Goal: Task Accomplishment & Management: Manage account settings

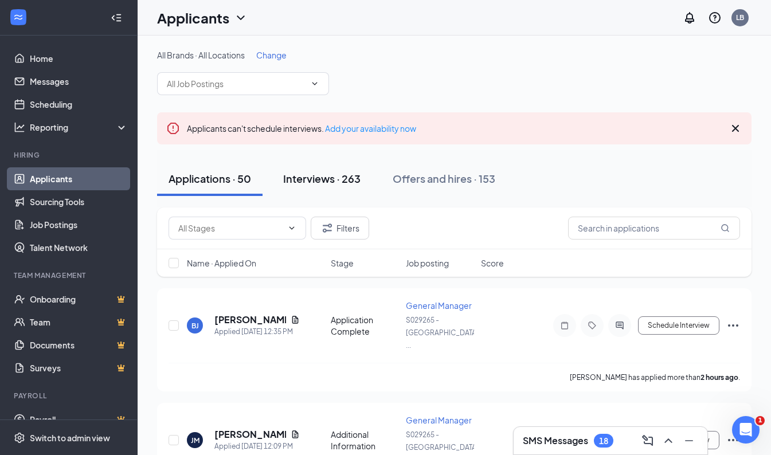
click at [334, 174] on div "Interviews · 263" at bounding box center [321, 179] width 77 height 14
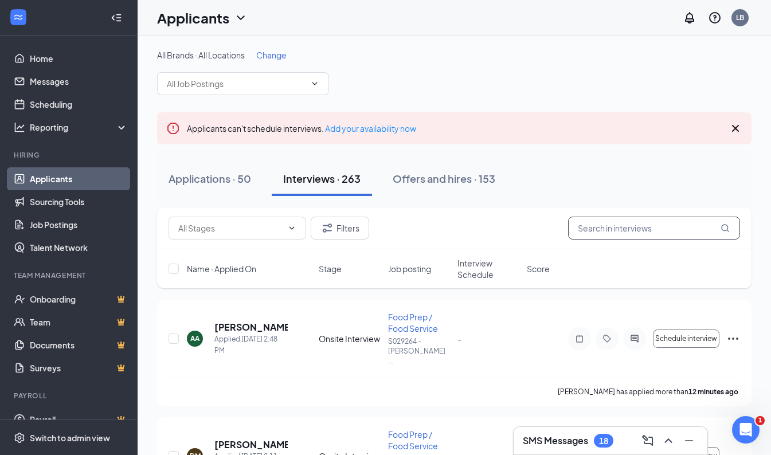
click at [604, 233] on input "text" at bounding box center [654, 228] width 172 height 23
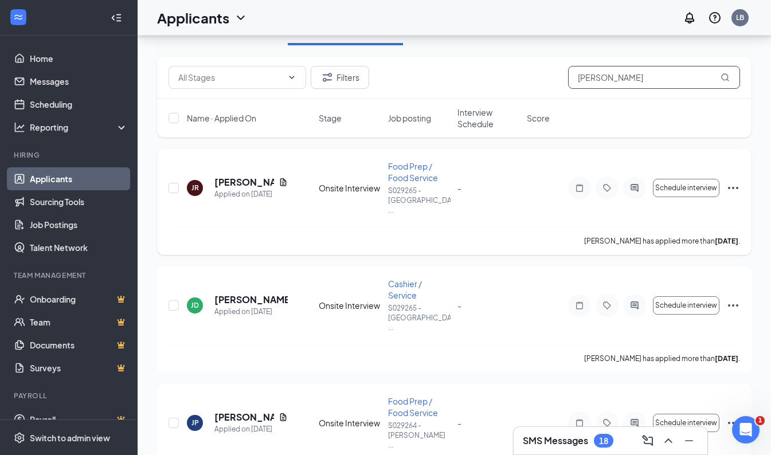
scroll to position [170, 0]
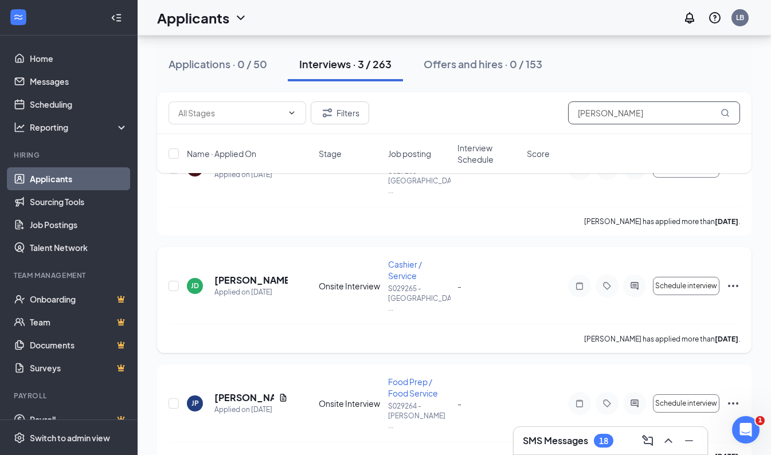
type input "[PERSON_NAME]"
click at [732, 279] on icon "Ellipses" at bounding box center [734, 286] width 14 height 14
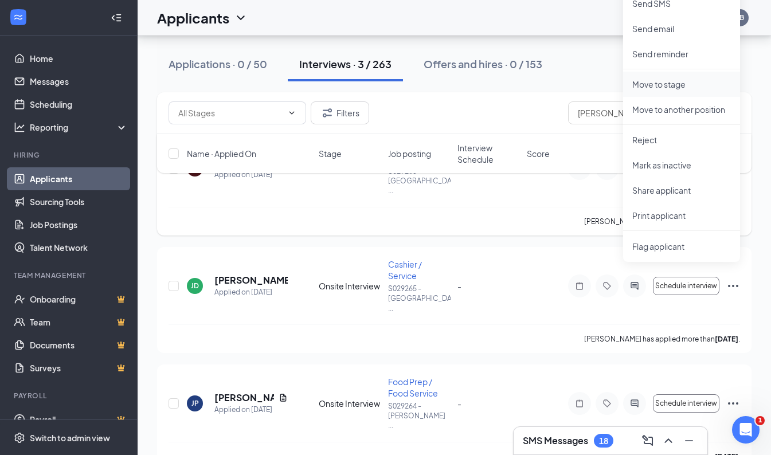
click at [657, 91] on li "Move to stage" at bounding box center [682, 84] width 117 height 25
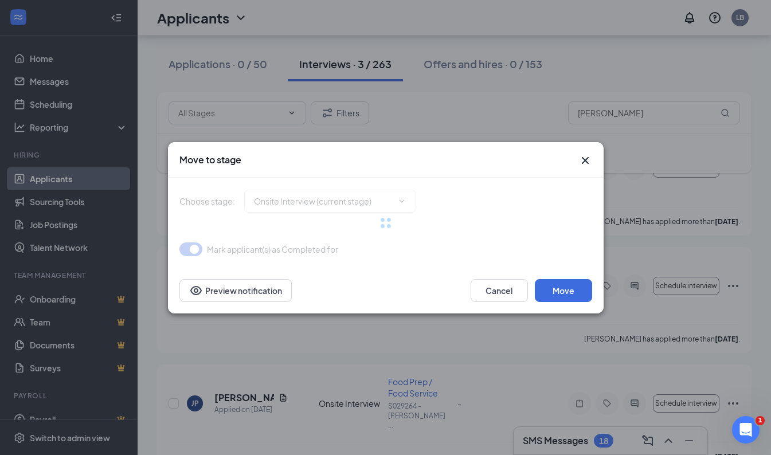
type input "Hiring Complete (final stage)"
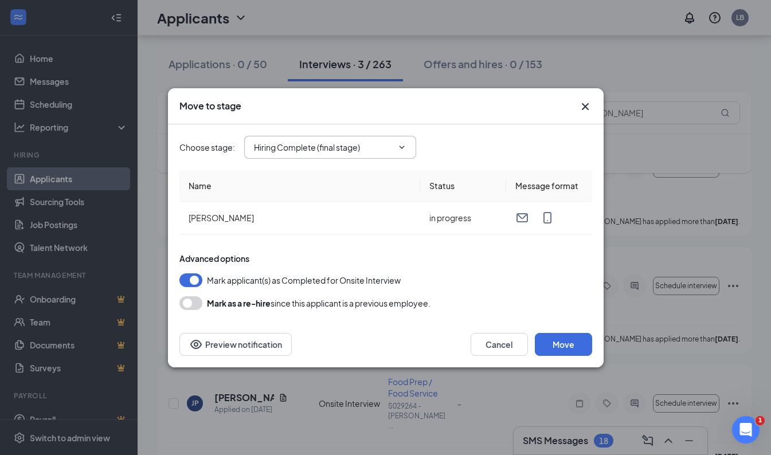
click at [311, 147] on input "Hiring Complete (final stage)" at bounding box center [323, 147] width 139 height 13
click at [315, 221] on div "Hiring Complete (final stage)" at bounding box center [317, 222] width 106 height 13
click at [557, 337] on button "Move" at bounding box center [563, 344] width 57 height 23
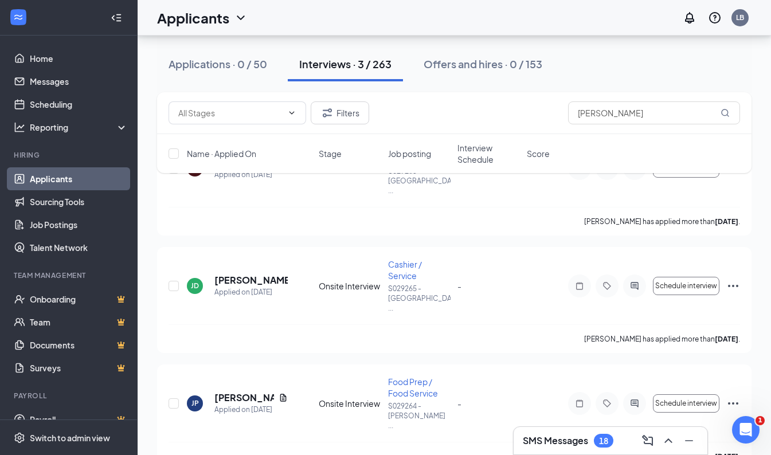
scroll to position [63, 0]
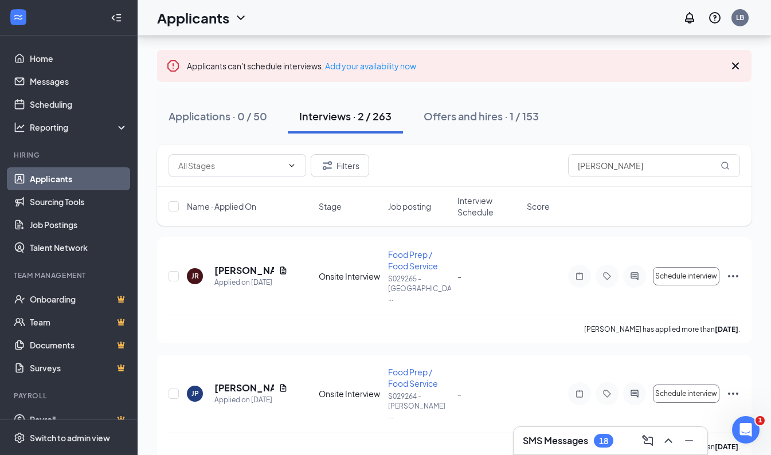
click at [563, 449] on div "SMS Messages 18" at bounding box center [611, 441] width 176 height 18
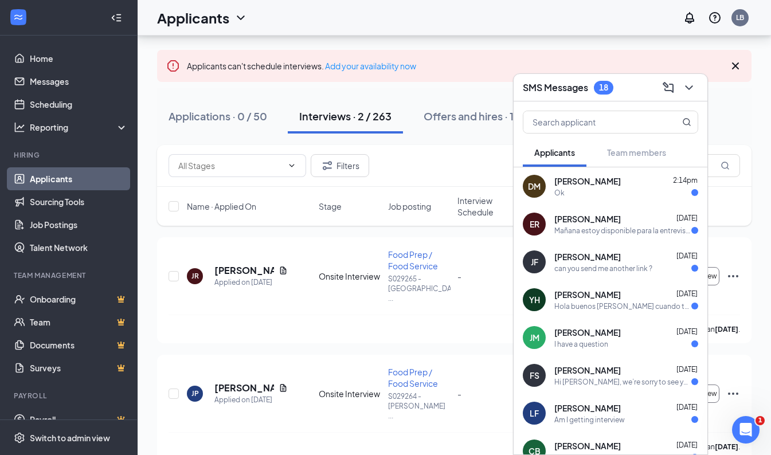
click at [330, 100] on button "Interviews · 2 / 263" at bounding box center [345, 116] width 115 height 34
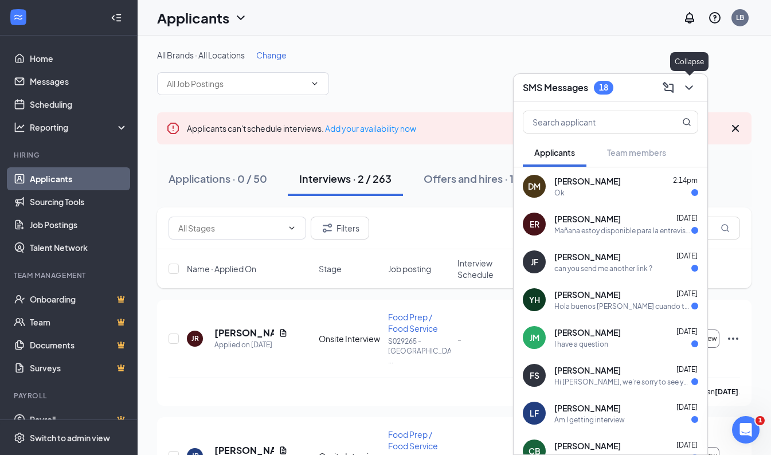
click at [689, 94] on icon "ChevronDown" at bounding box center [690, 88] width 14 height 14
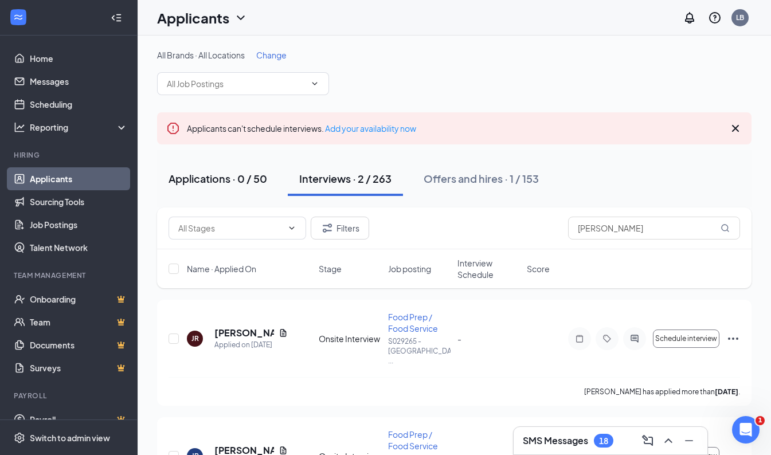
click at [235, 178] on div "Applications · 0 / 50" at bounding box center [218, 179] width 99 height 14
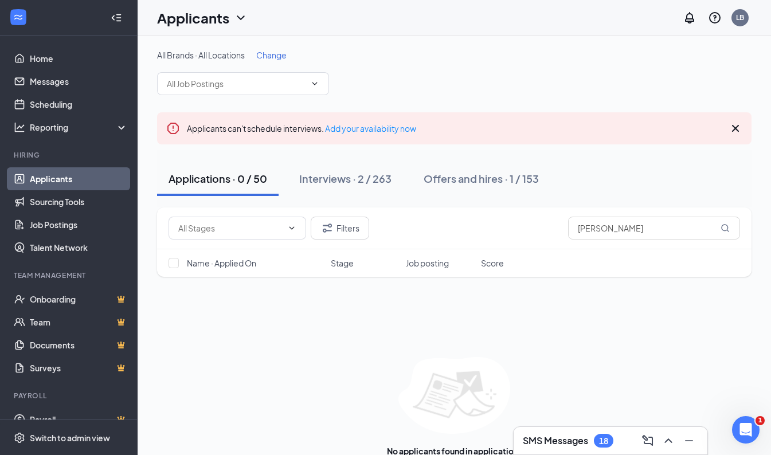
click at [59, 174] on link "Applicants" at bounding box center [79, 178] width 98 height 23
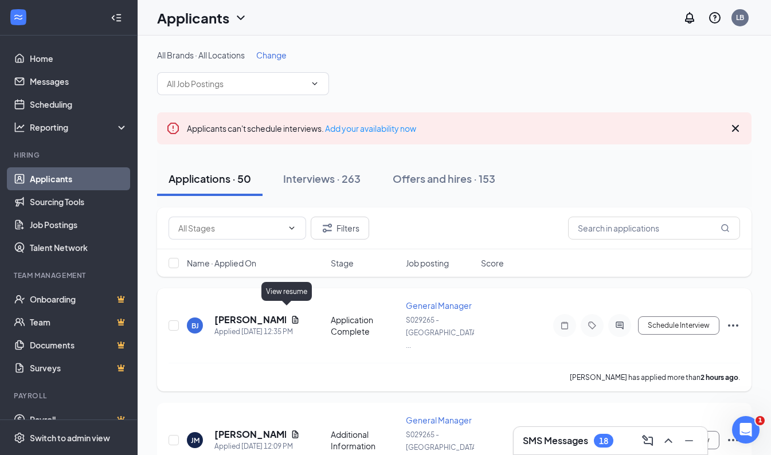
click at [292, 316] on icon "Document" at bounding box center [295, 319] width 6 height 7
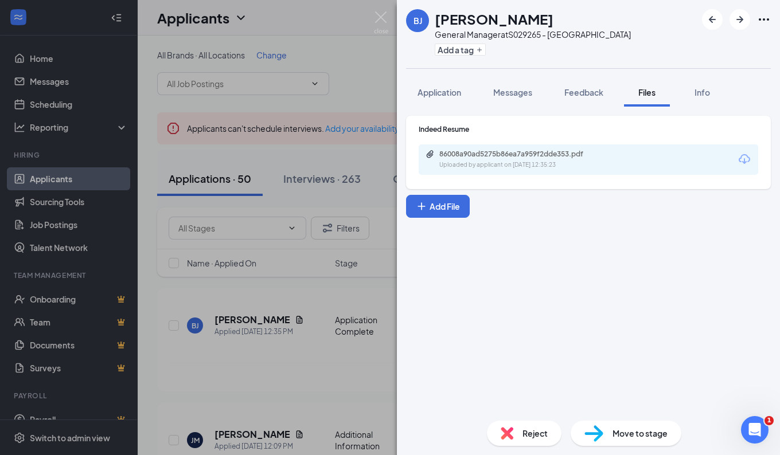
click at [515, 173] on div "86008a90ad5275b86ea7a959f2dde353.pdf Uploaded by applicant on [DATE] 12:35:23" at bounding box center [589, 160] width 340 height 30
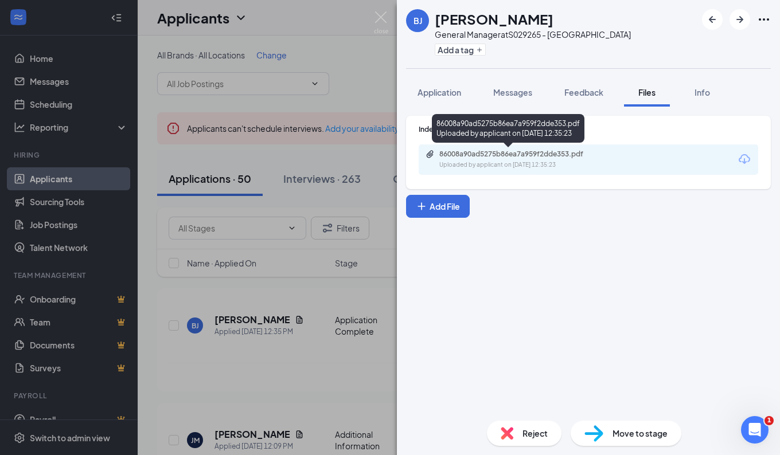
click at [513, 158] on div "86008a90ad5275b86ea7a959f2dde353.pdf" at bounding box center [519, 154] width 161 height 9
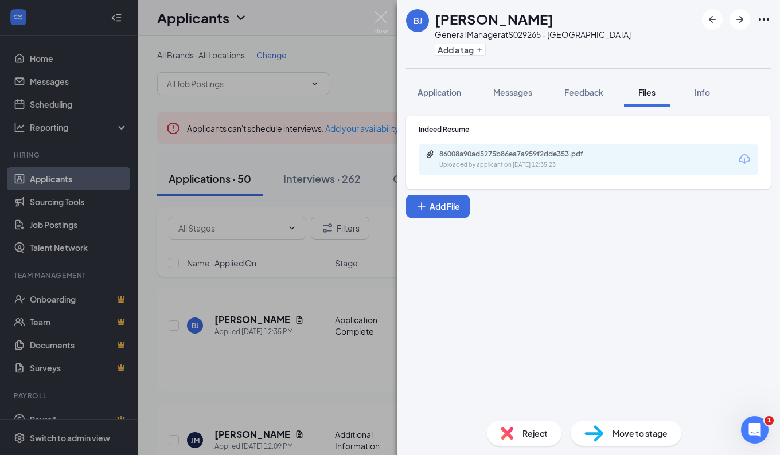
click at [343, 279] on div "[PERSON_NAME] General Manager at S029265 - [GEOGRAPHIC_DATA] Add a tag Applicat…" at bounding box center [390, 227] width 780 height 455
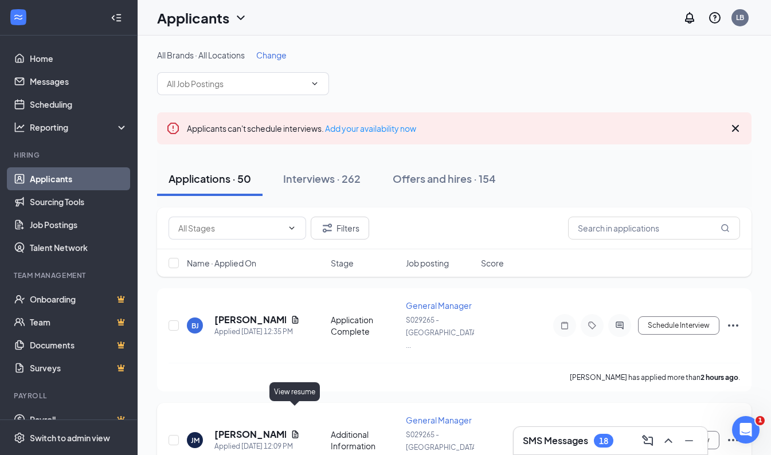
click at [296, 430] on icon "Document" at bounding box center [295, 434] width 9 height 9
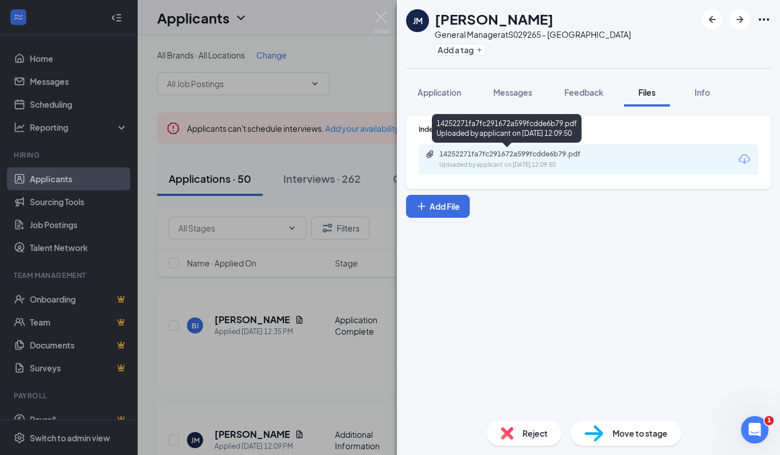
click at [542, 165] on div "Uploaded by applicant on [DATE] 12:09:50" at bounding box center [525, 165] width 172 height 9
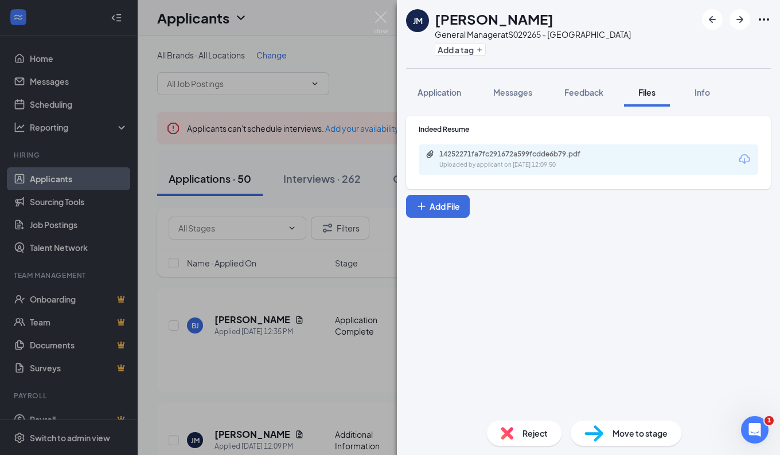
click at [546, 434] on span "Reject" at bounding box center [535, 433] width 25 height 13
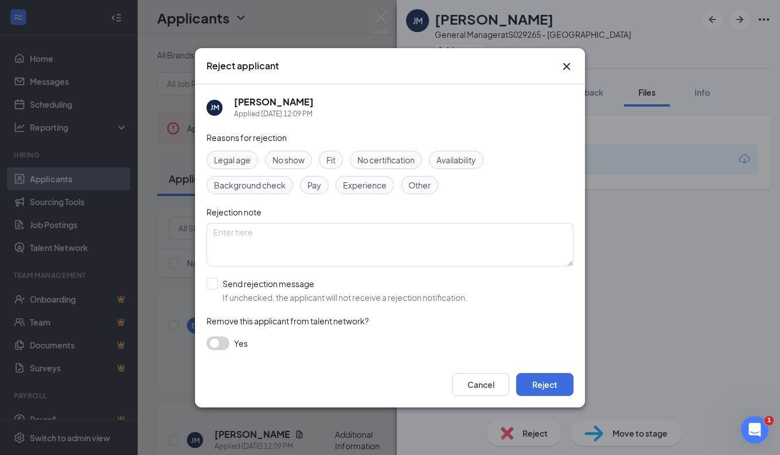
click at [379, 184] on span "Experience" at bounding box center [365, 185] width 44 height 13
click at [536, 384] on button "Reject" at bounding box center [544, 384] width 57 height 23
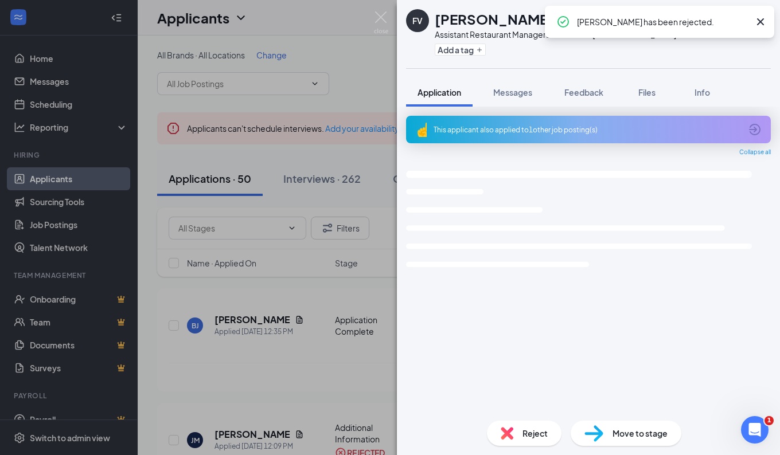
click at [294, 377] on div "FV [PERSON_NAME] Assistant Restaurant Manager at S029265 - [GEOGRAPHIC_DATA] Ad…" at bounding box center [390, 227] width 780 height 455
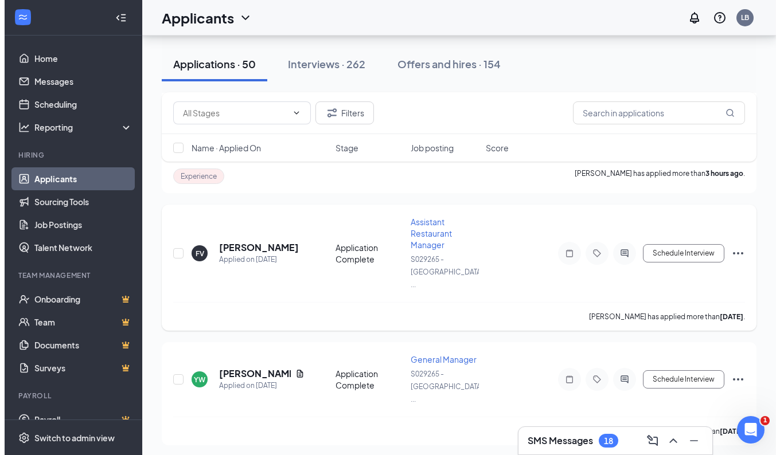
scroll to position [466, 0]
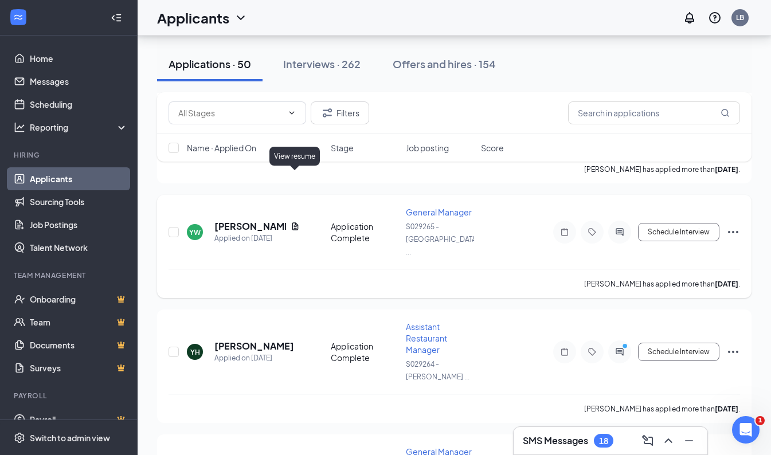
click at [295, 222] on icon "Document" at bounding box center [295, 226] width 9 height 9
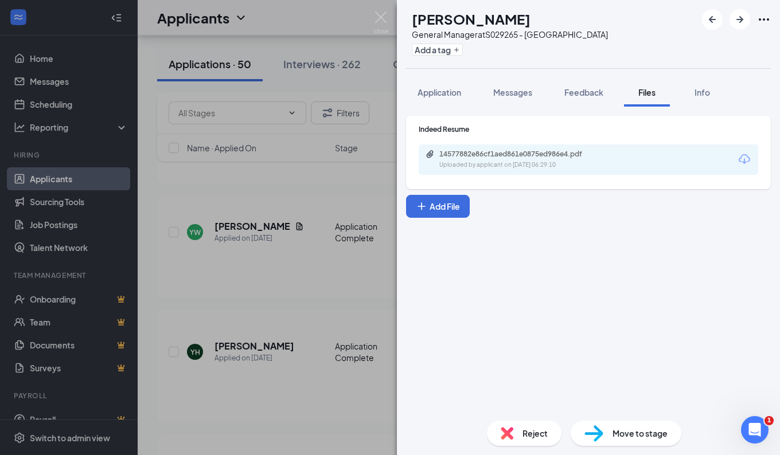
click at [549, 167] on div "Uploaded by applicant on [DATE] 06:29:10" at bounding box center [525, 165] width 172 height 9
click at [518, 422] on div "Reject" at bounding box center [524, 433] width 75 height 25
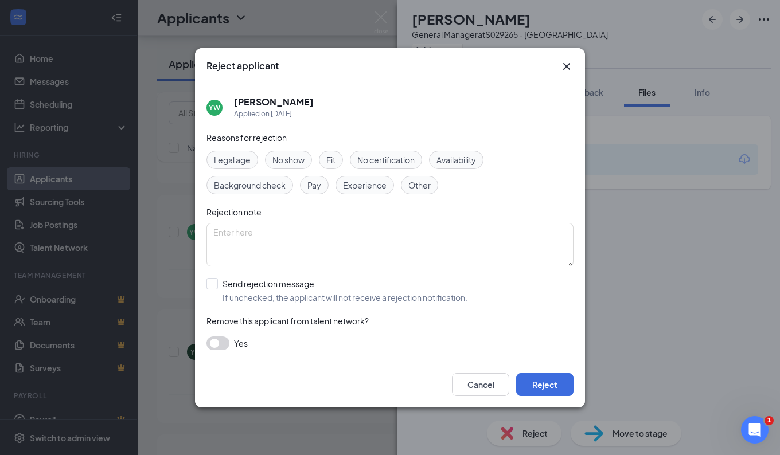
click at [367, 181] on span "Experience" at bounding box center [365, 185] width 44 height 13
click at [546, 375] on button "Reject" at bounding box center [544, 384] width 57 height 23
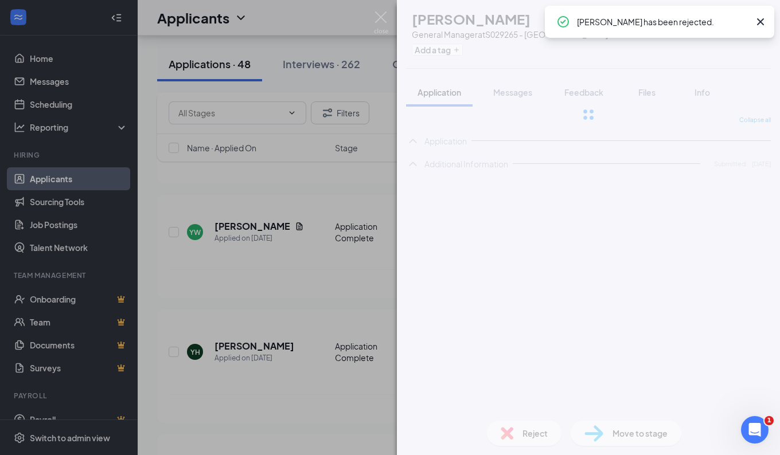
click at [305, 334] on div "YW [PERSON_NAME] General Manager at S029265 - [GEOGRAPHIC_DATA] Add a tag Appli…" at bounding box center [390, 227] width 780 height 455
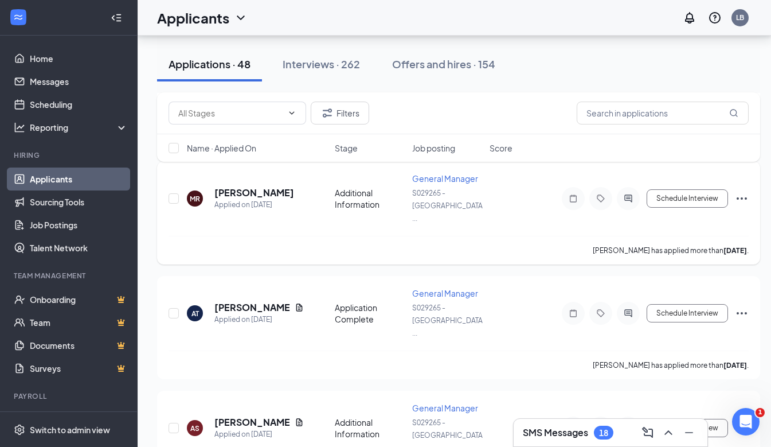
scroll to position [620, 0]
click at [295, 302] on icon "Document" at bounding box center [299, 306] width 9 height 9
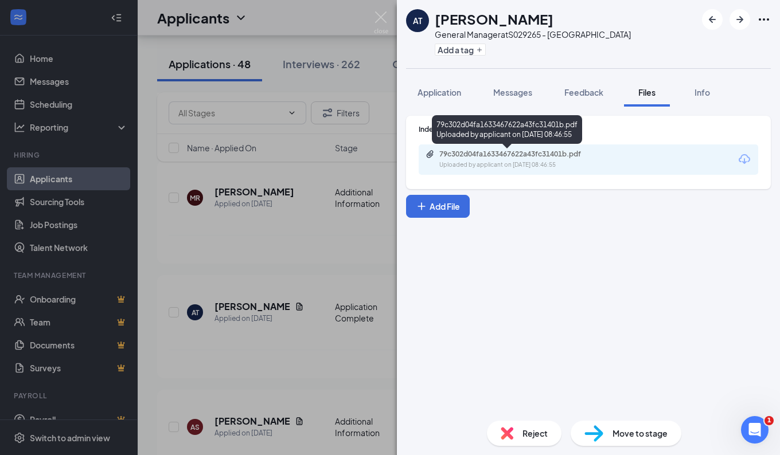
click at [488, 164] on div "Uploaded by applicant on [DATE] 08:46:55" at bounding box center [525, 165] width 172 height 9
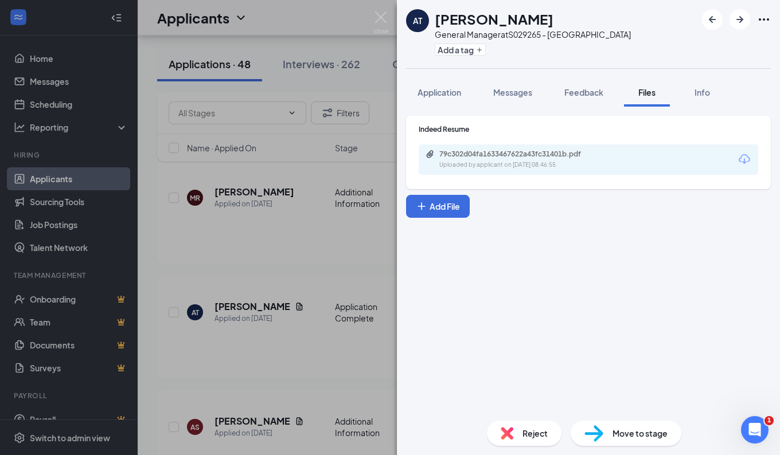
click at [505, 433] on img at bounding box center [507, 433] width 13 height 13
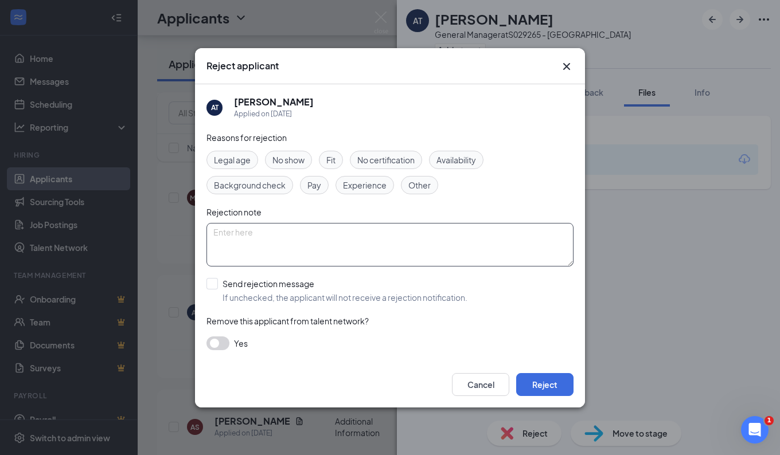
click at [366, 233] on textarea at bounding box center [389, 245] width 367 height 44
type textarea "located in [US_STATE]"
click at [543, 396] on div "Cancel Reject" at bounding box center [390, 385] width 390 height 46
click at [541, 376] on button "Reject" at bounding box center [544, 384] width 57 height 23
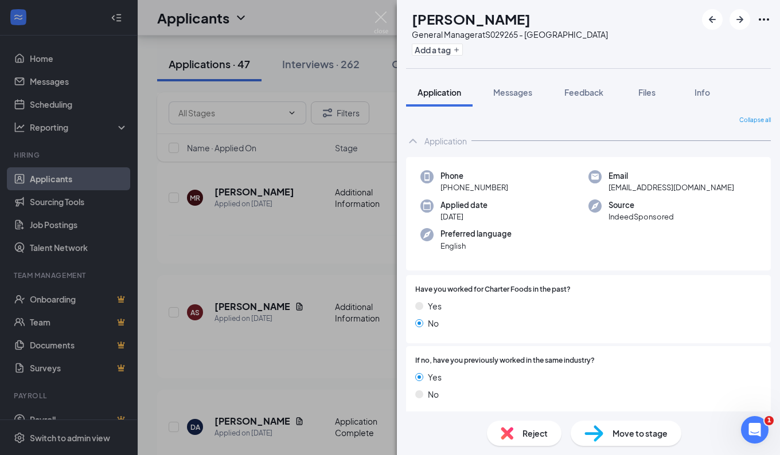
click at [322, 219] on div "AS [PERSON_NAME] General Manager at S029265 - [GEOGRAPHIC_DATA] Add a tag Appli…" at bounding box center [390, 227] width 780 height 455
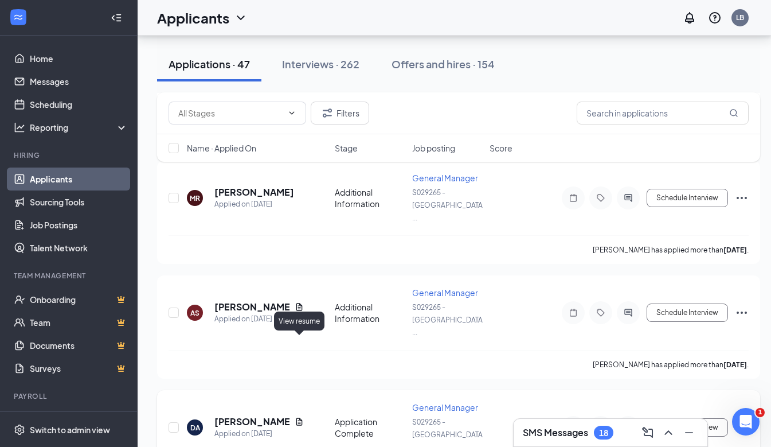
click at [297, 417] on icon "Document" at bounding box center [299, 421] width 9 height 9
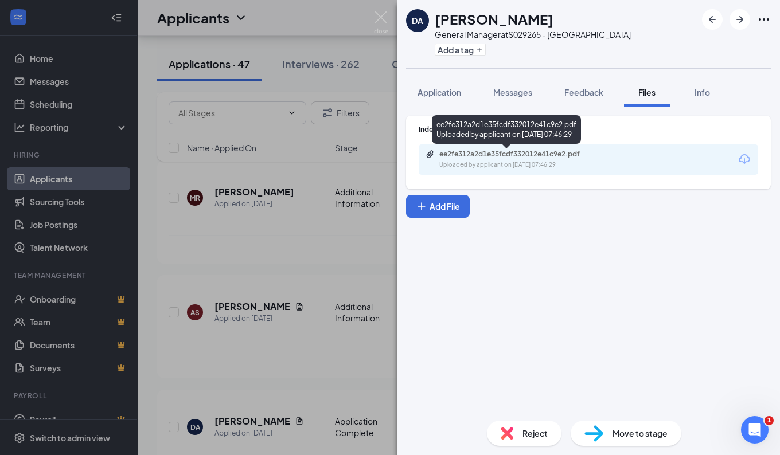
click at [485, 166] on div "Uploaded by applicant on [DATE] 07:46:29" at bounding box center [525, 165] width 172 height 9
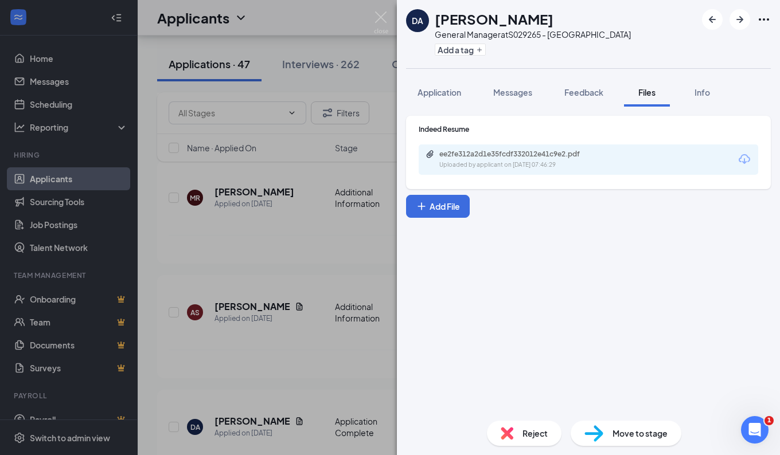
click at [517, 429] on div "Reject" at bounding box center [524, 433] width 75 height 25
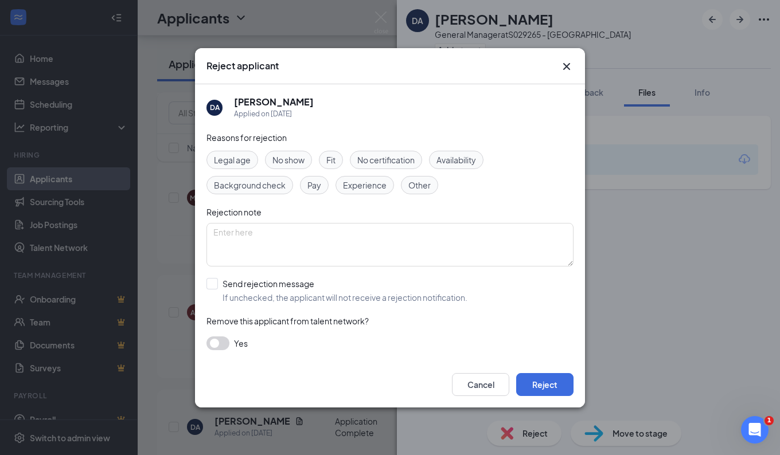
click at [376, 189] on span "Experience" at bounding box center [365, 185] width 44 height 13
click at [535, 378] on button "Reject" at bounding box center [544, 384] width 57 height 23
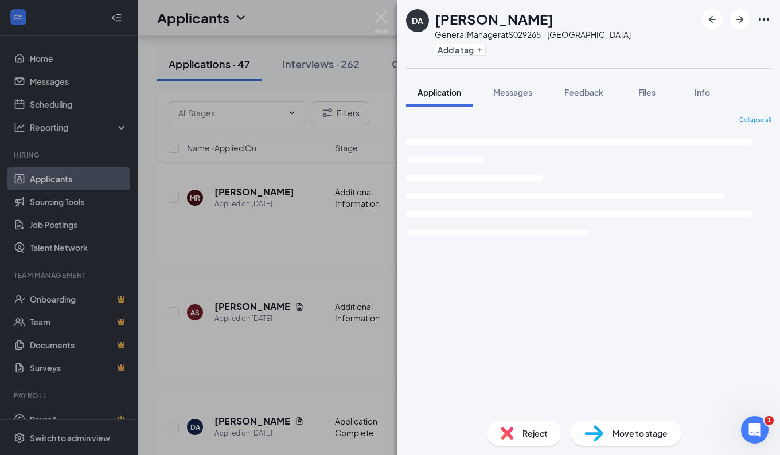
click at [302, 289] on div "DA [PERSON_NAME] General Manager at S029265 - [GEOGRAPHIC_DATA] Add a tag Appli…" at bounding box center [390, 227] width 780 height 455
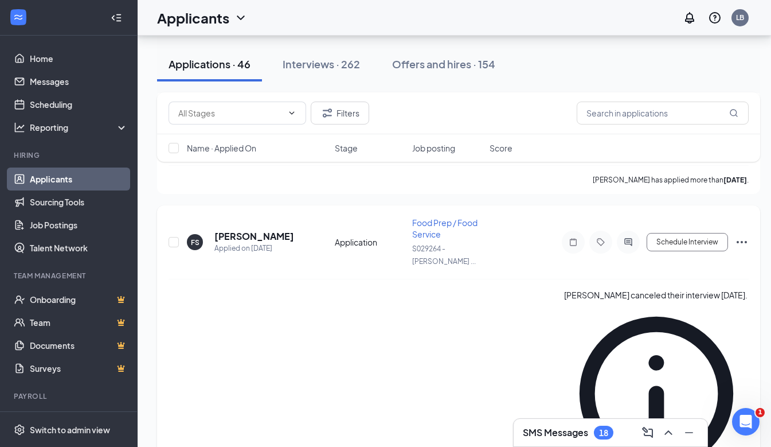
scroll to position [805, 0]
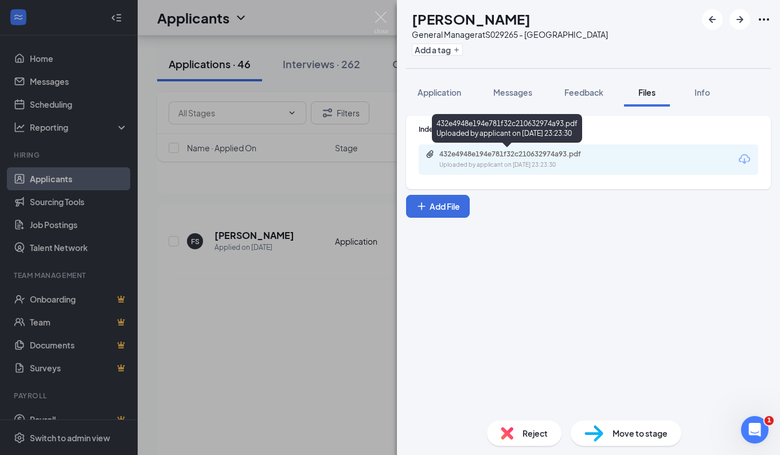
click at [528, 150] on div "432e4948e194e781f32c210632974a93.pdf" at bounding box center [519, 154] width 161 height 9
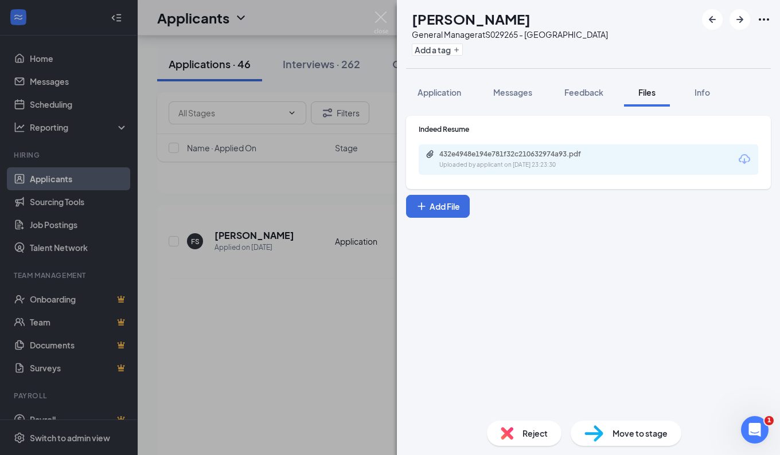
click at [532, 442] on div "Reject" at bounding box center [524, 433] width 75 height 25
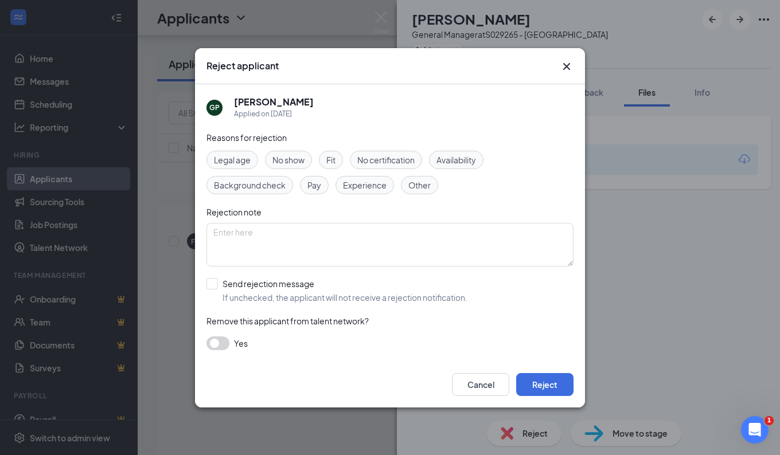
click at [365, 189] on span "Experience" at bounding box center [365, 185] width 44 height 13
click at [539, 376] on button "Reject" at bounding box center [544, 384] width 57 height 23
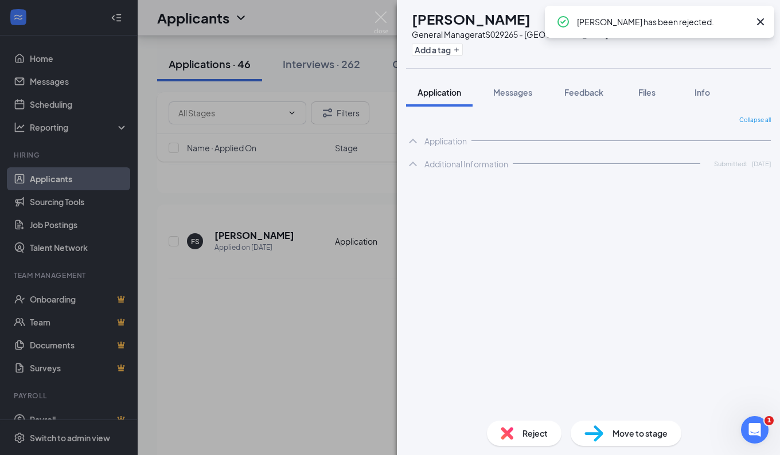
click at [295, 191] on div "VH [PERSON_NAME] General Manager at S029265 - [GEOGRAPHIC_DATA] Add a tag Appli…" at bounding box center [390, 227] width 780 height 455
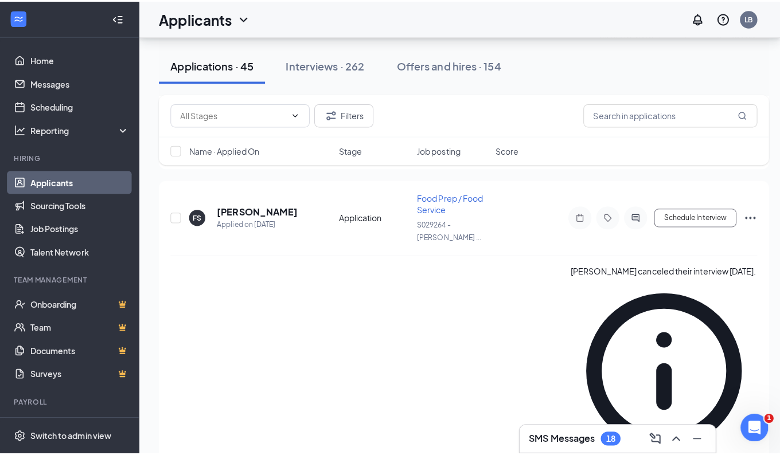
scroll to position [835, 0]
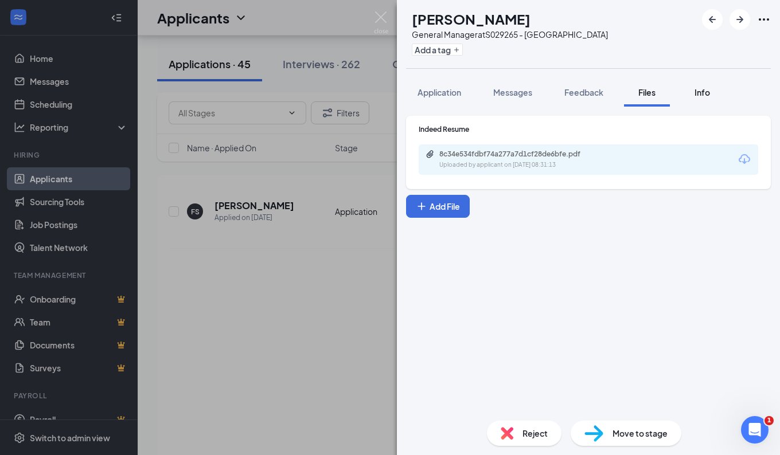
click at [700, 96] on span "Info" at bounding box center [702, 92] width 15 height 10
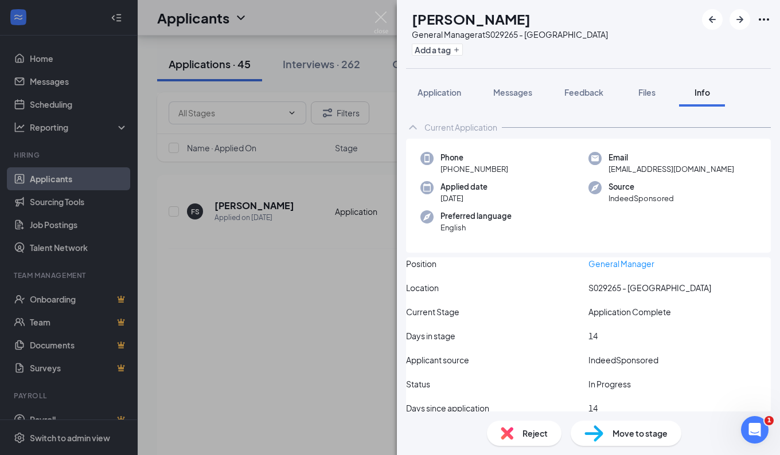
scroll to position [18, 0]
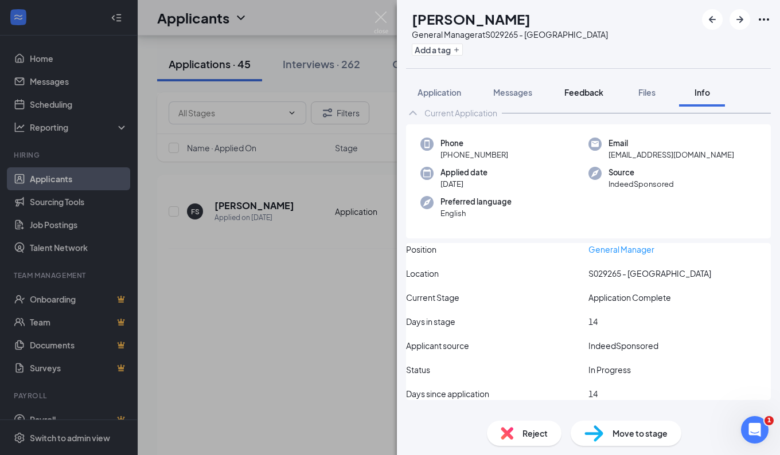
click at [583, 97] on div "Feedback" at bounding box center [583, 92] width 39 height 11
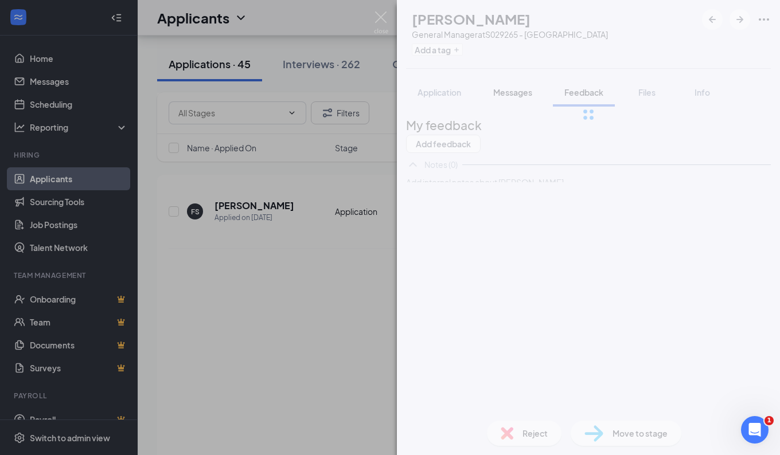
click at [524, 88] on span "Messages" at bounding box center [512, 92] width 39 height 10
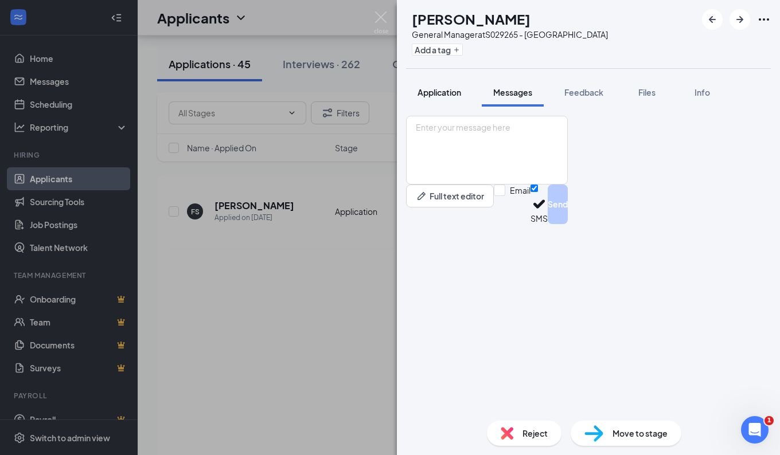
click at [444, 81] on button "Application" at bounding box center [439, 92] width 67 height 29
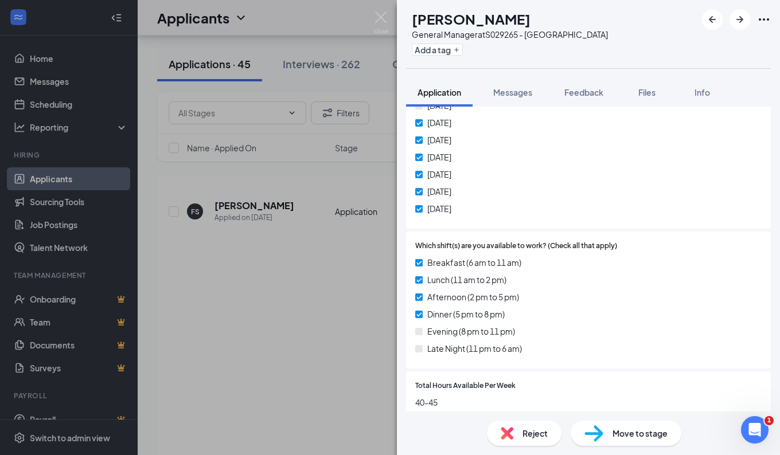
scroll to position [601, 0]
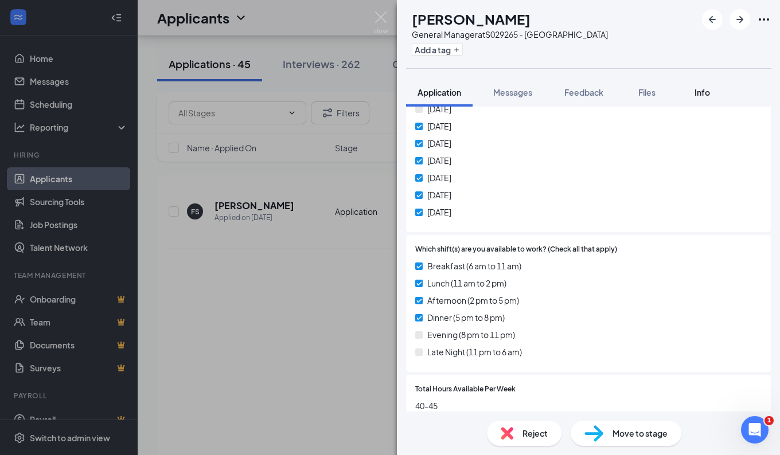
click at [706, 91] on span "Info" at bounding box center [702, 92] width 15 height 10
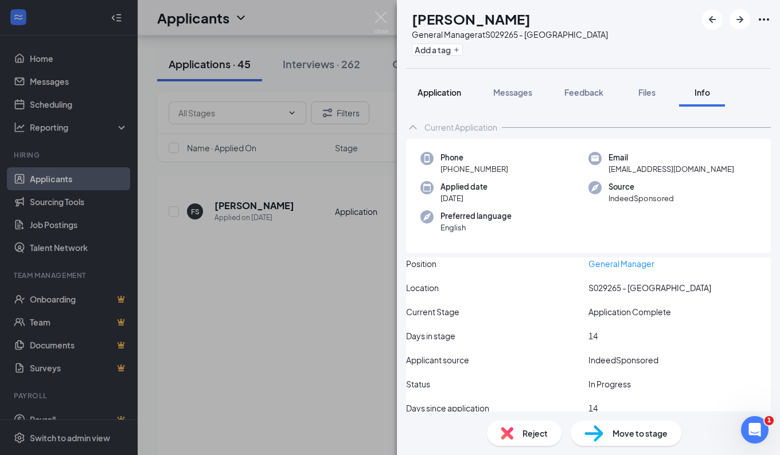
click at [430, 91] on span "Application" at bounding box center [440, 92] width 44 height 10
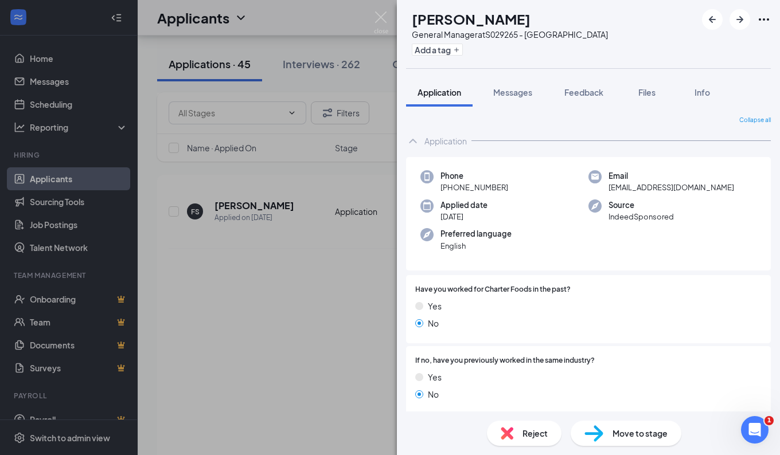
click at [302, 273] on div "VH [PERSON_NAME] General Manager at S029265 - [GEOGRAPHIC_DATA] Add a tag Appli…" at bounding box center [390, 227] width 780 height 455
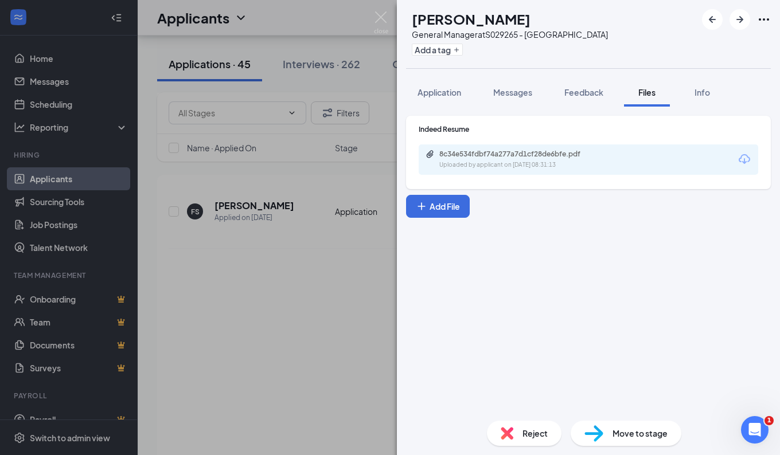
click at [512, 158] on div "8c34e534fdbf74a277a7d1cf28de6bfe.pdf" at bounding box center [519, 154] width 161 height 9
click at [321, 287] on div "VH [PERSON_NAME] General Manager at S029265 - [GEOGRAPHIC_DATA] Add a tag Appli…" at bounding box center [390, 227] width 780 height 455
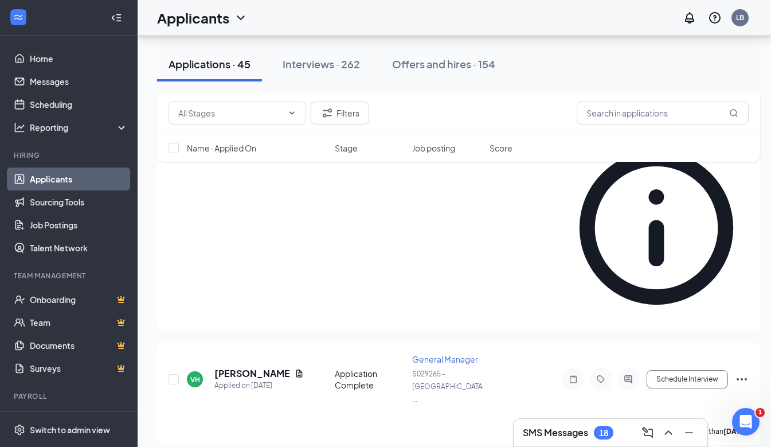
scroll to position [975, 0]
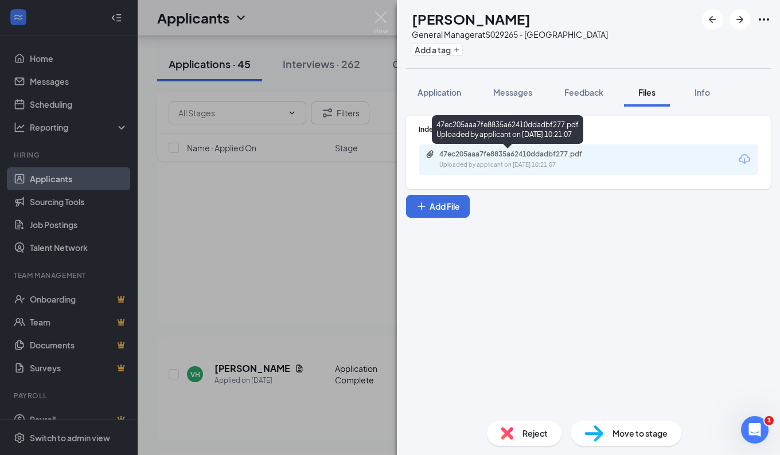
click at [511, 154] on div "47ec205aaa7fe8835a62410ddadbf277.pdf" at bounding box center [519, 154] width 161 height 9
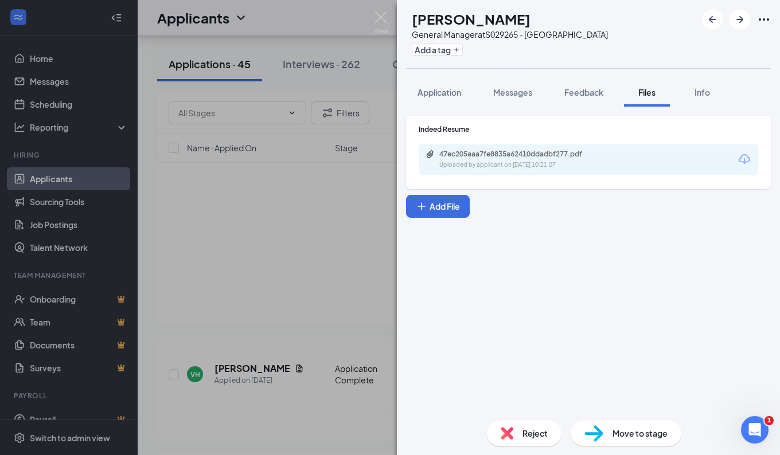
click at [348, 56] on div "TS [PERSON_NAME] General Manager at S029265 - [GEOGRAPHIC_DATA] Add a tag Appli…" at bounding box center [390, 227] width 780 height 455
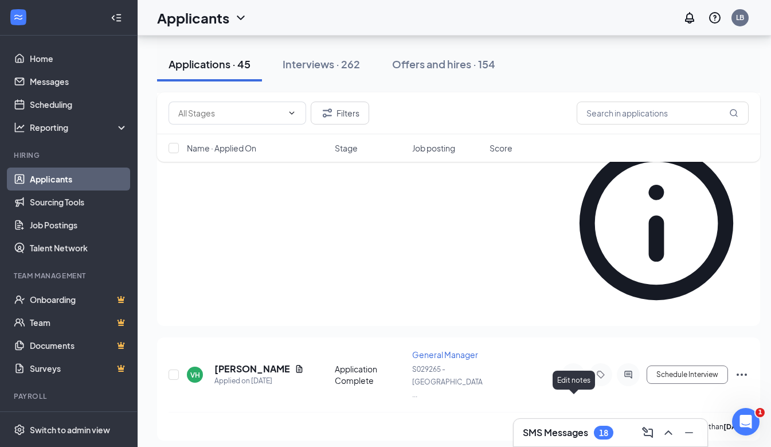
click at [573, 437] on h3 "SMS Messages" at bounding box center [555, 432] width 65 height 13
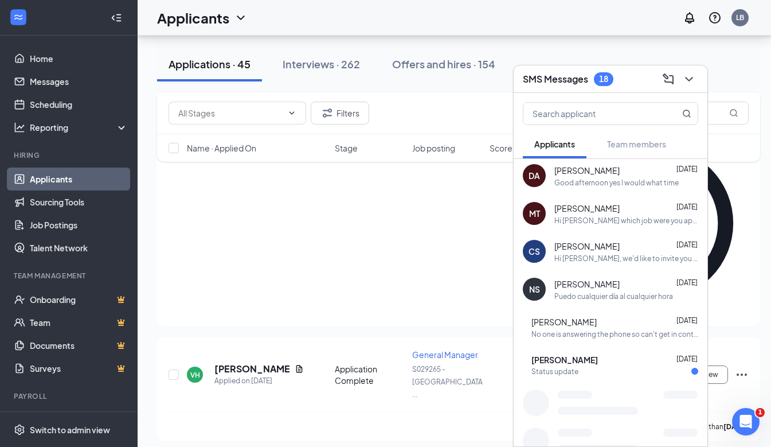
scroll to position [620, 0]
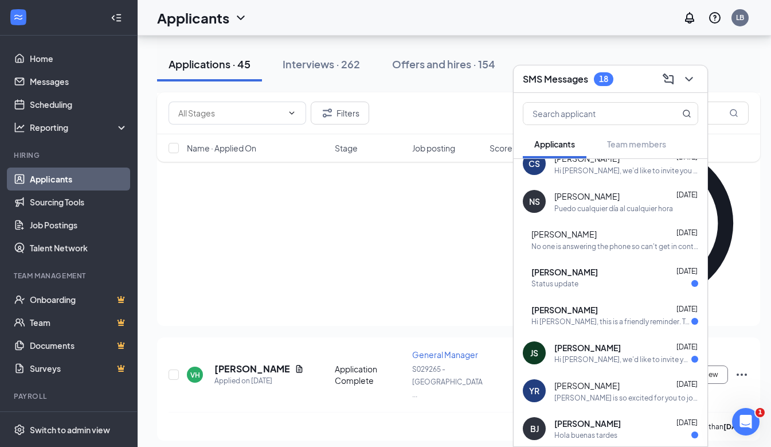
click at [688, 84] on icon "ChevronDown" at bounding box center [690, 79] width 14 height 14
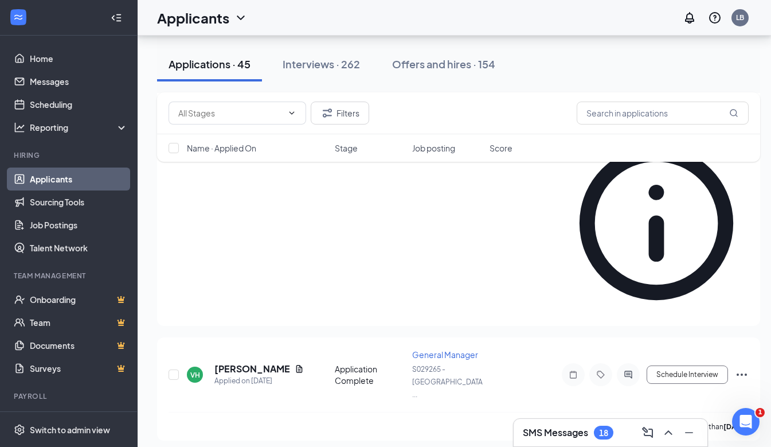
scroll to position [0, 0]
